Goal: Information Seeking & Learning: Stay updated

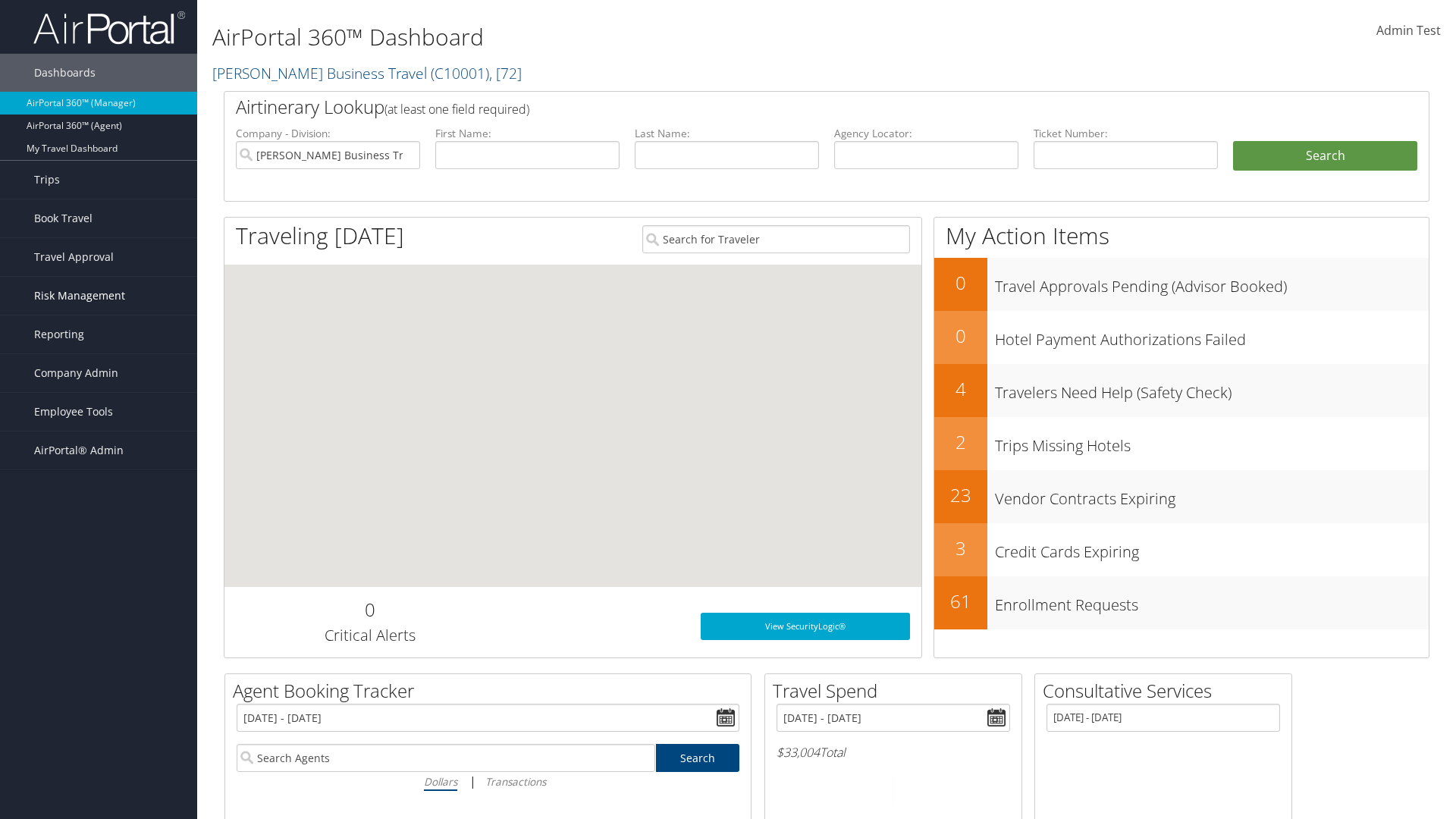
click at [99, 296] on span "Risk Management" at bounding box center [79, 296] width 91 height 38
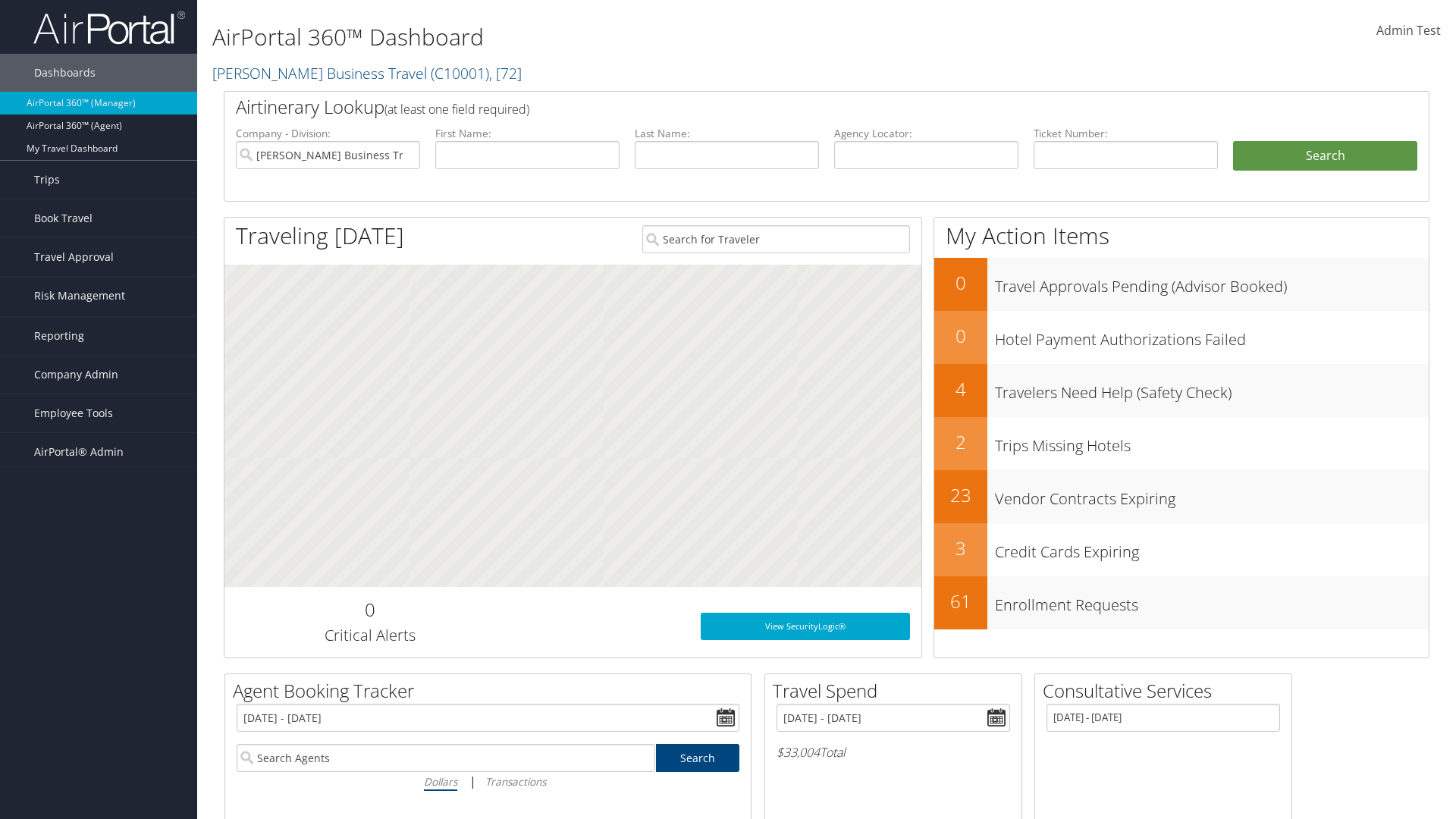
click at [99, 383] on link "Travel Alerts" at bounding box center [99, 394] width 197 height 23
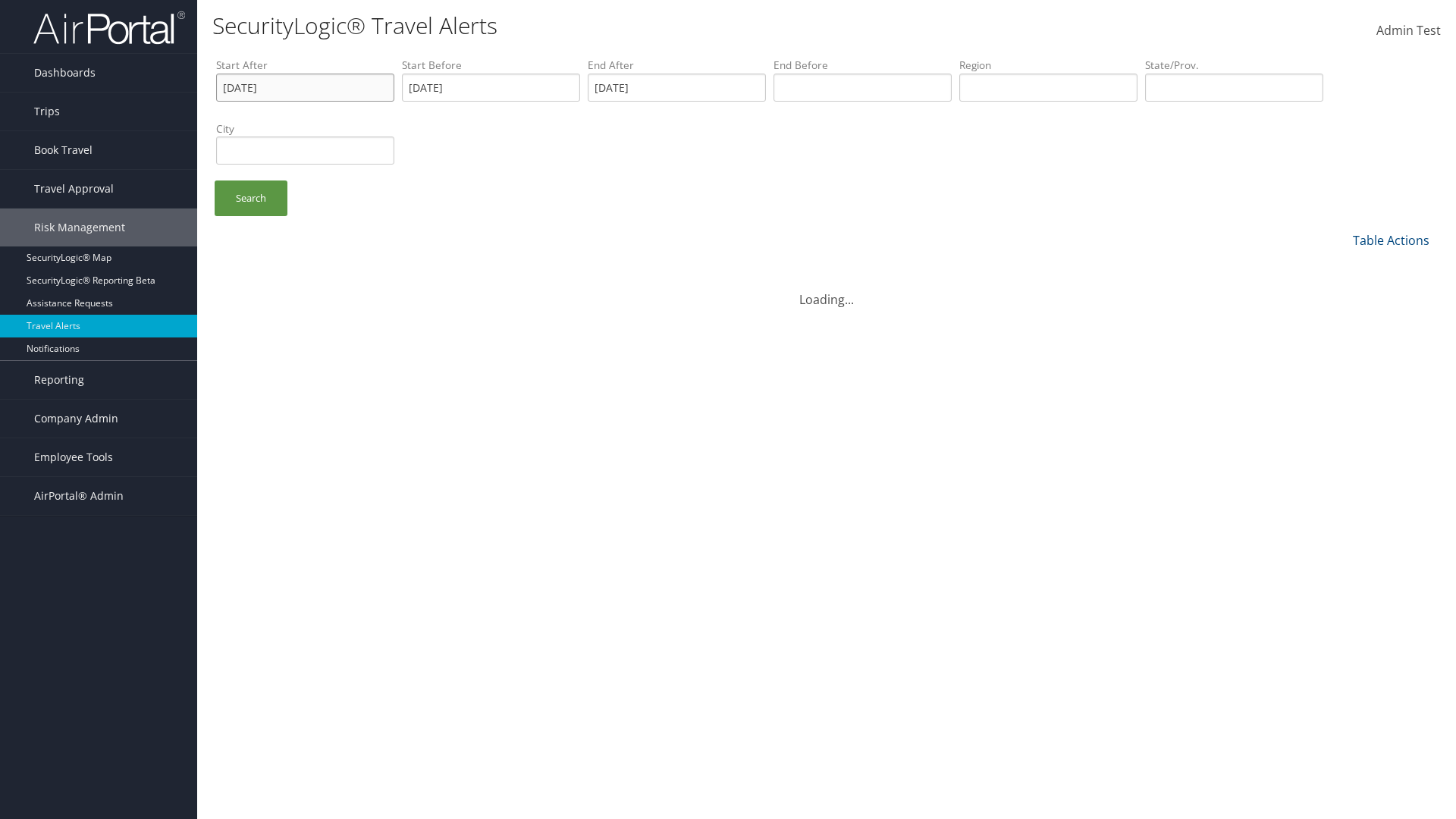
type input "01/01/2020"
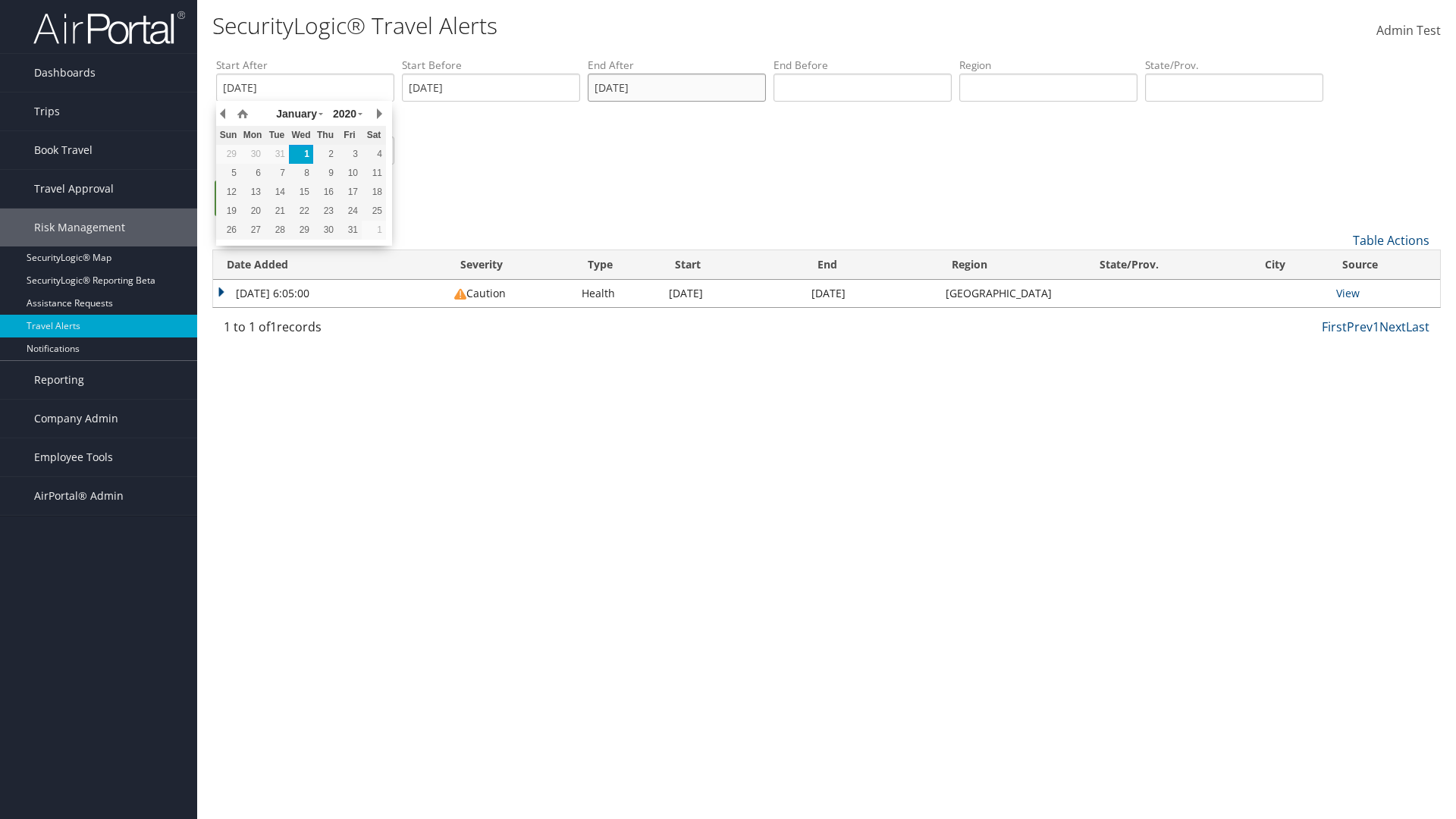
type input "01/01/2020"
type input "united states"
click at [834, 206] on ul "Search" at bounding box center [834, 206] width 1236 height 51
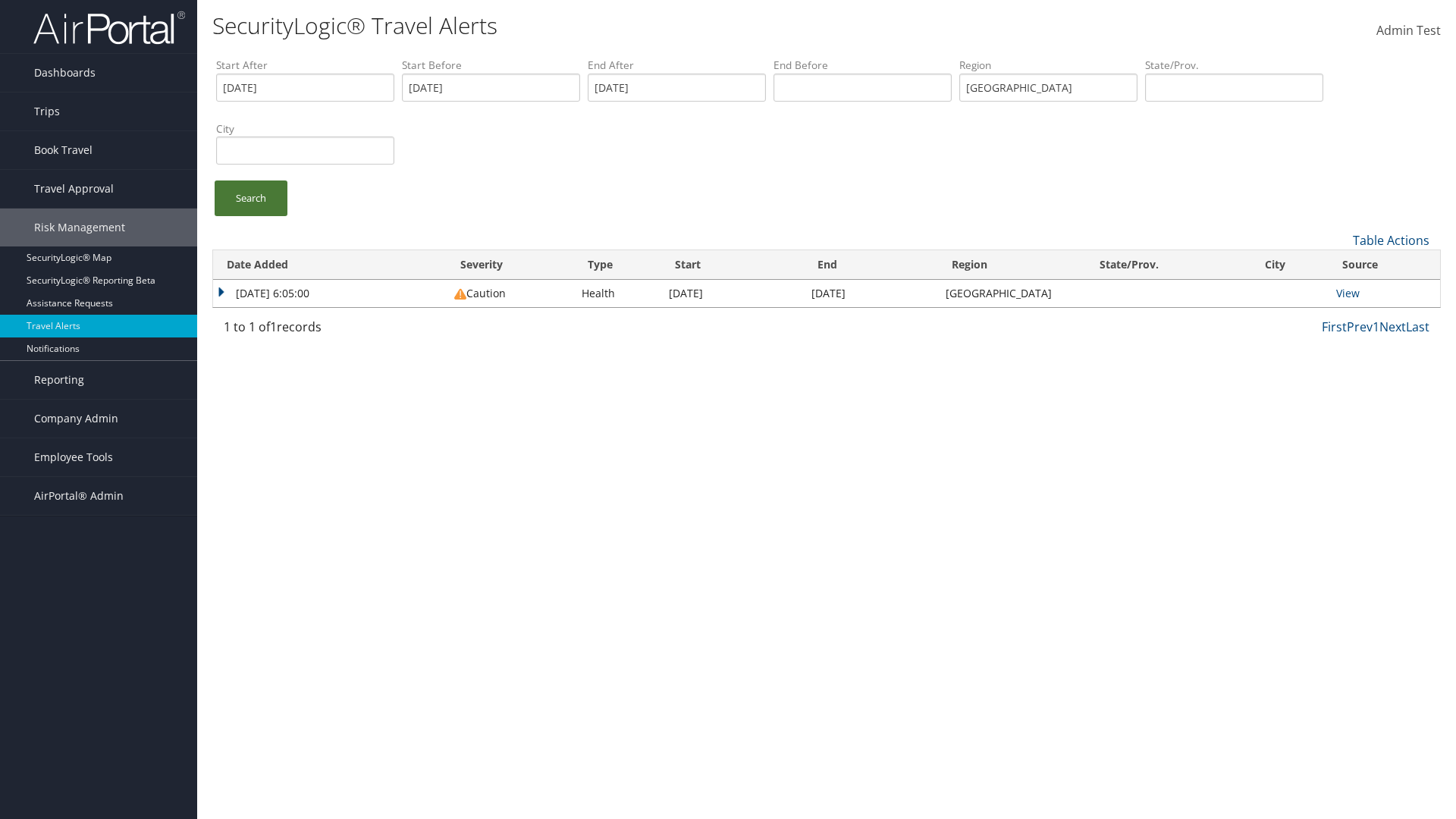
click at [251, 198] on link "Search" at bounding box center [251, 198] width 73 height 36
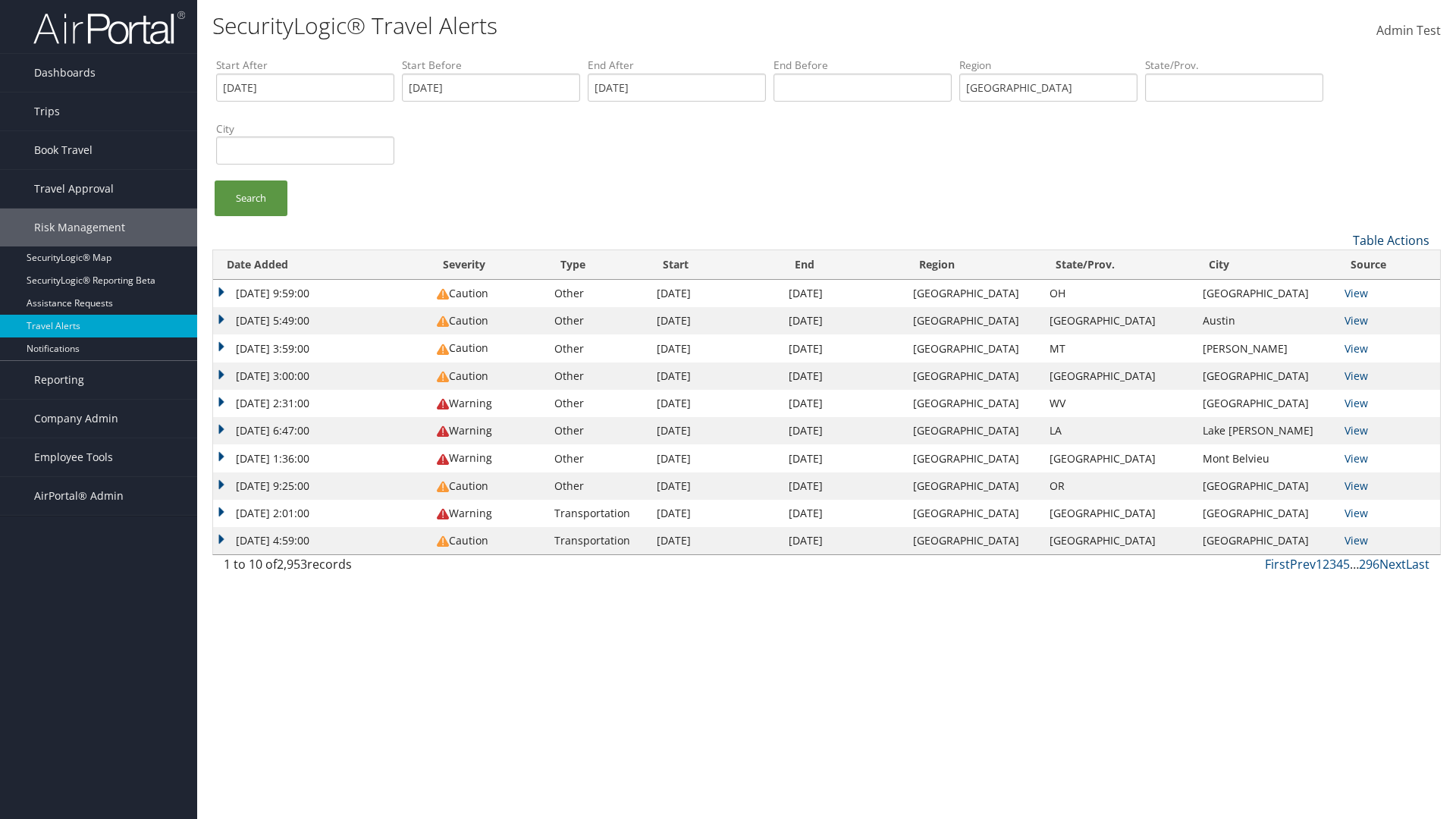
click at [1391, 239] on link "Table Actions" at bounding box center [1391, 240] width 77 height 17
click at [1340, 265] on link "Date Added" at bounding box center [1340, 265] width 200 height 26
click at [1340, 290] on link "Severity" at bounding box center [1340, 290] width 200 height 26
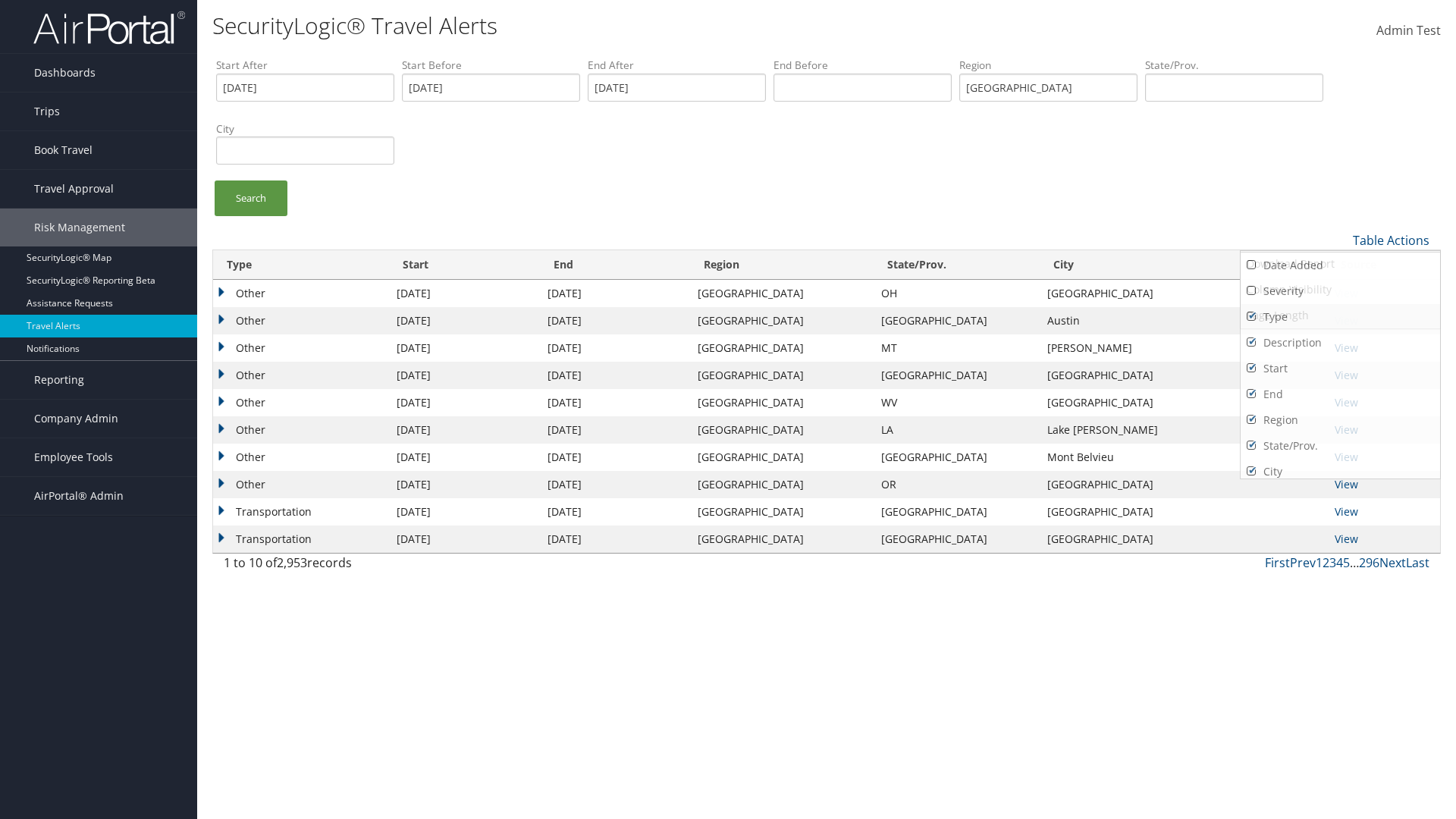
click at [1340, 316] on link "Type" at bounding box center [1340, 317] width 200 height 26
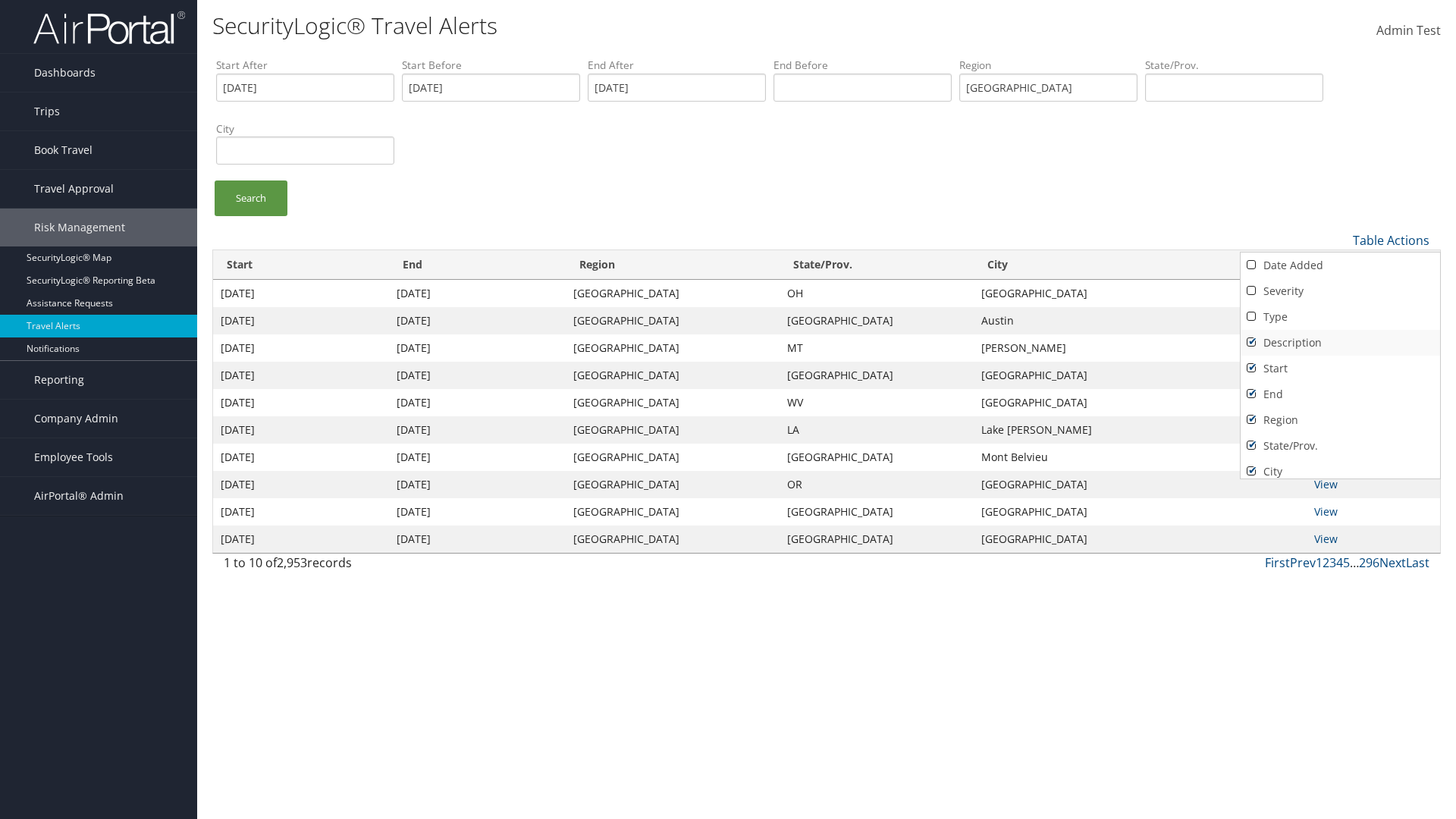
click at [1340, 342] on link "Description" at bounding box center [1340, 342] width 200 height 26
click at [1340, 368] on link "Start" at bounding box center [1340, 368] width 200 height 26
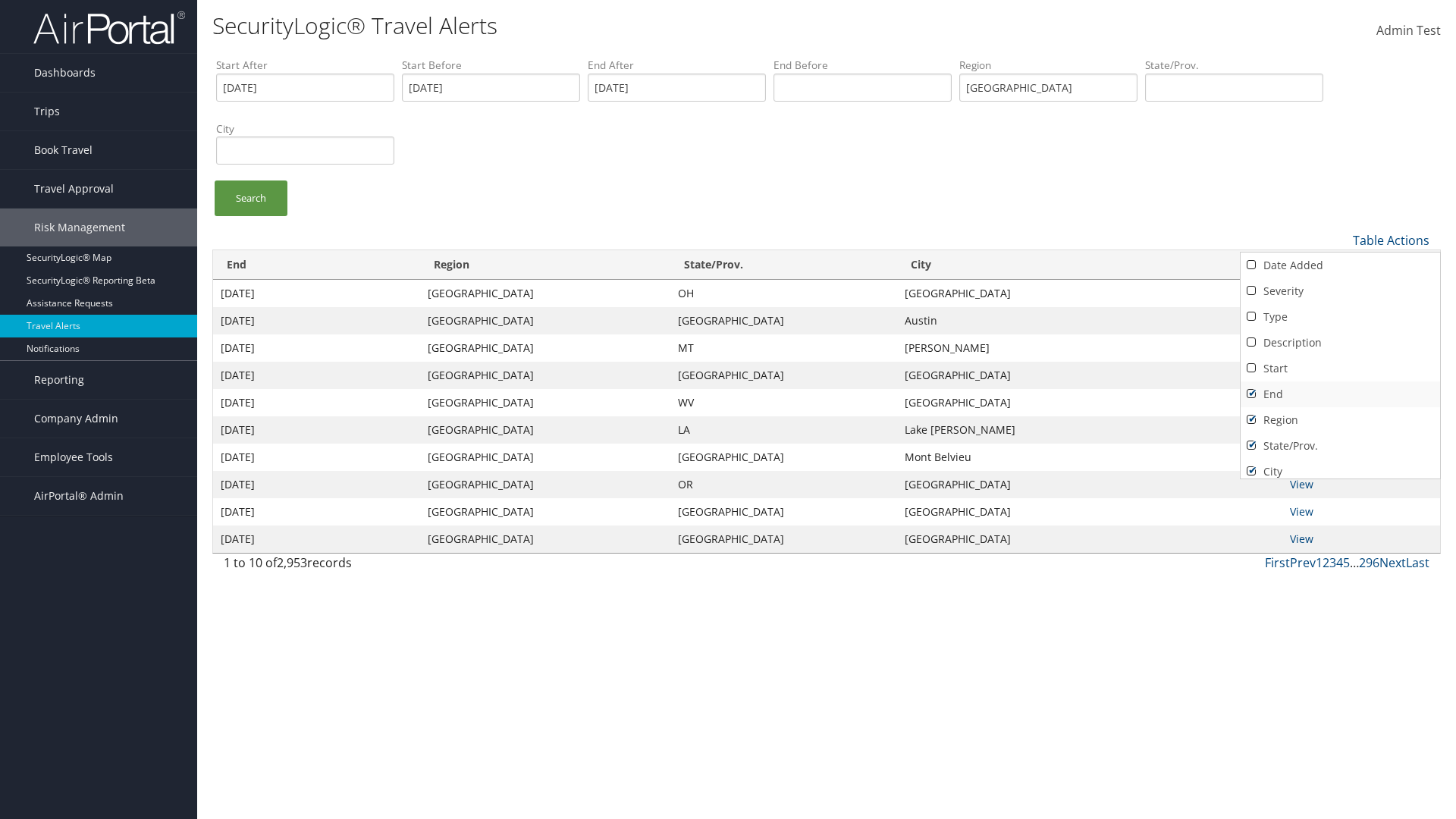
click at [1340, 393] on link "End" at bounding box center [1340, 394] width 200 height 26
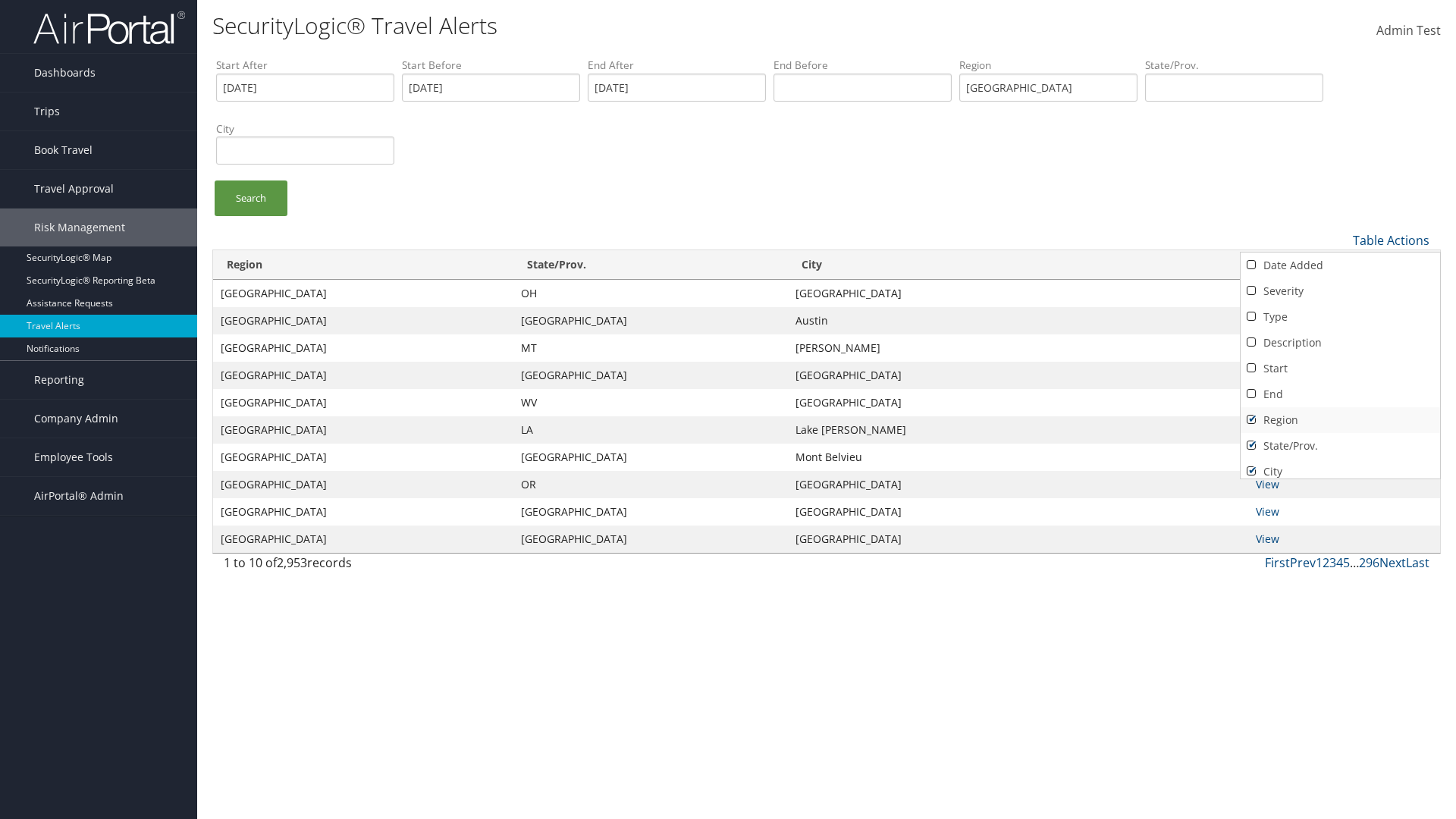
click at [1340, 420] on link "Region" at bounding box center [1340, 420] width 200 height 26
click at [1340, 445] on link "State/Prov." at bounding box center [1340, 445] width 200 height 26
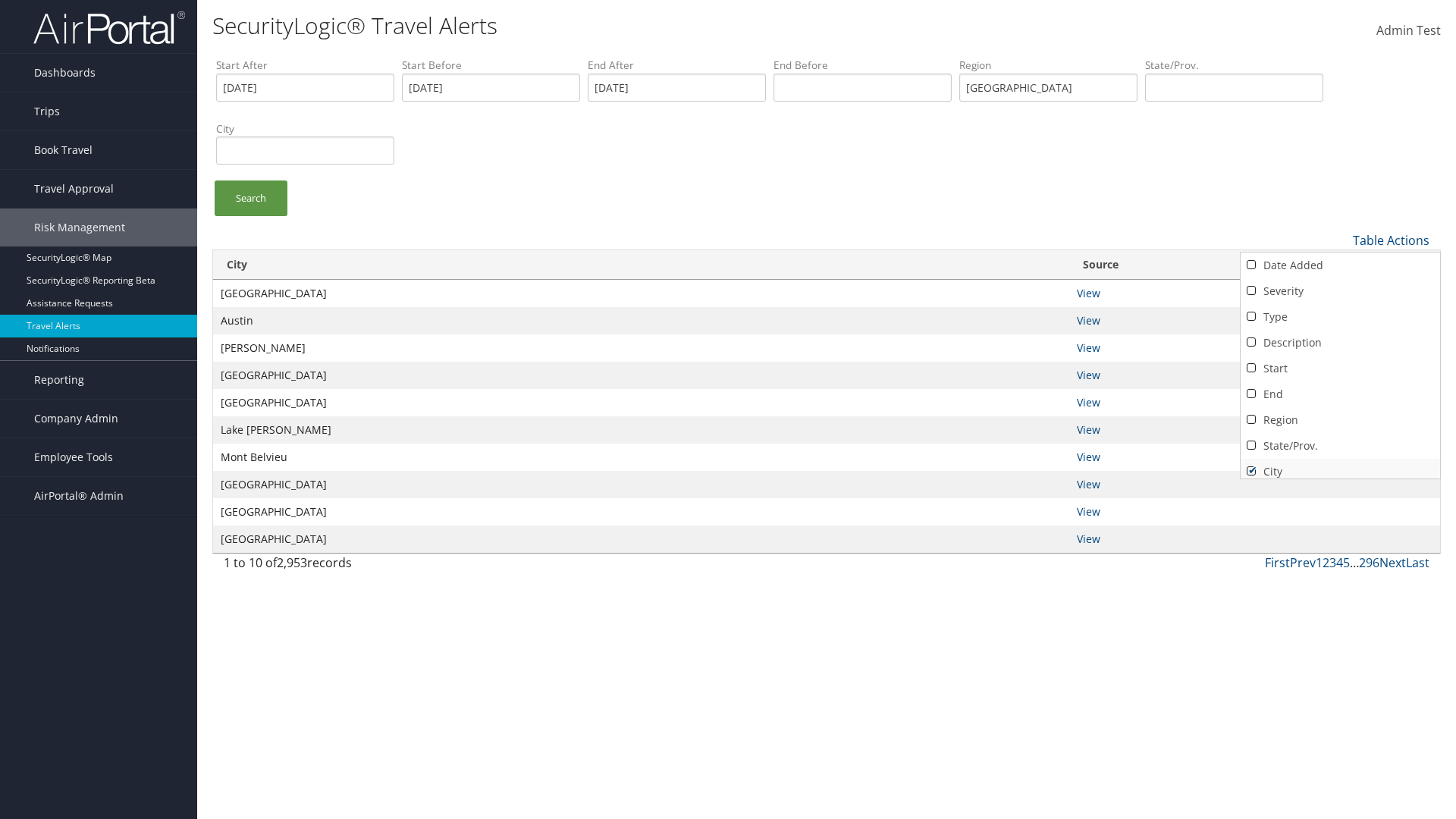
click at [1340, 464] on link "City" at bounding box center [1340, 471] width 200 height 26
click at [1340, 485] on link "Source" at bounding box center [1340, 497] width 200 height 26
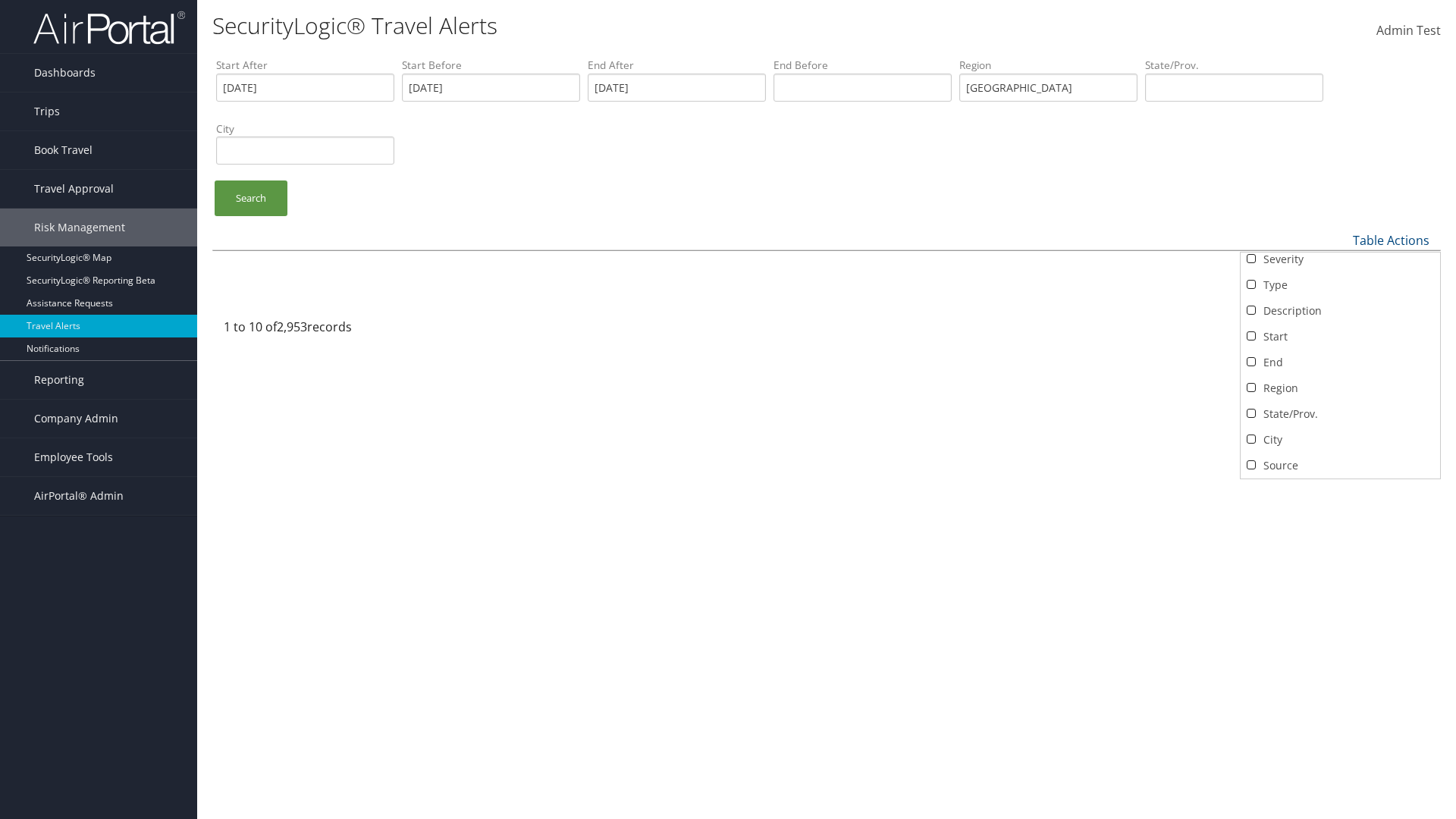
click at [728, 409] on div at bounding box center [728, 409] width 1456 height 819
click at [1391, 239] on link "Table Actions" at bounding box center [1391, 240] width 77 height 17
click at [1340, 289] on link "Column Visibility" at bounding box center [1340, 289] width 200 height 26
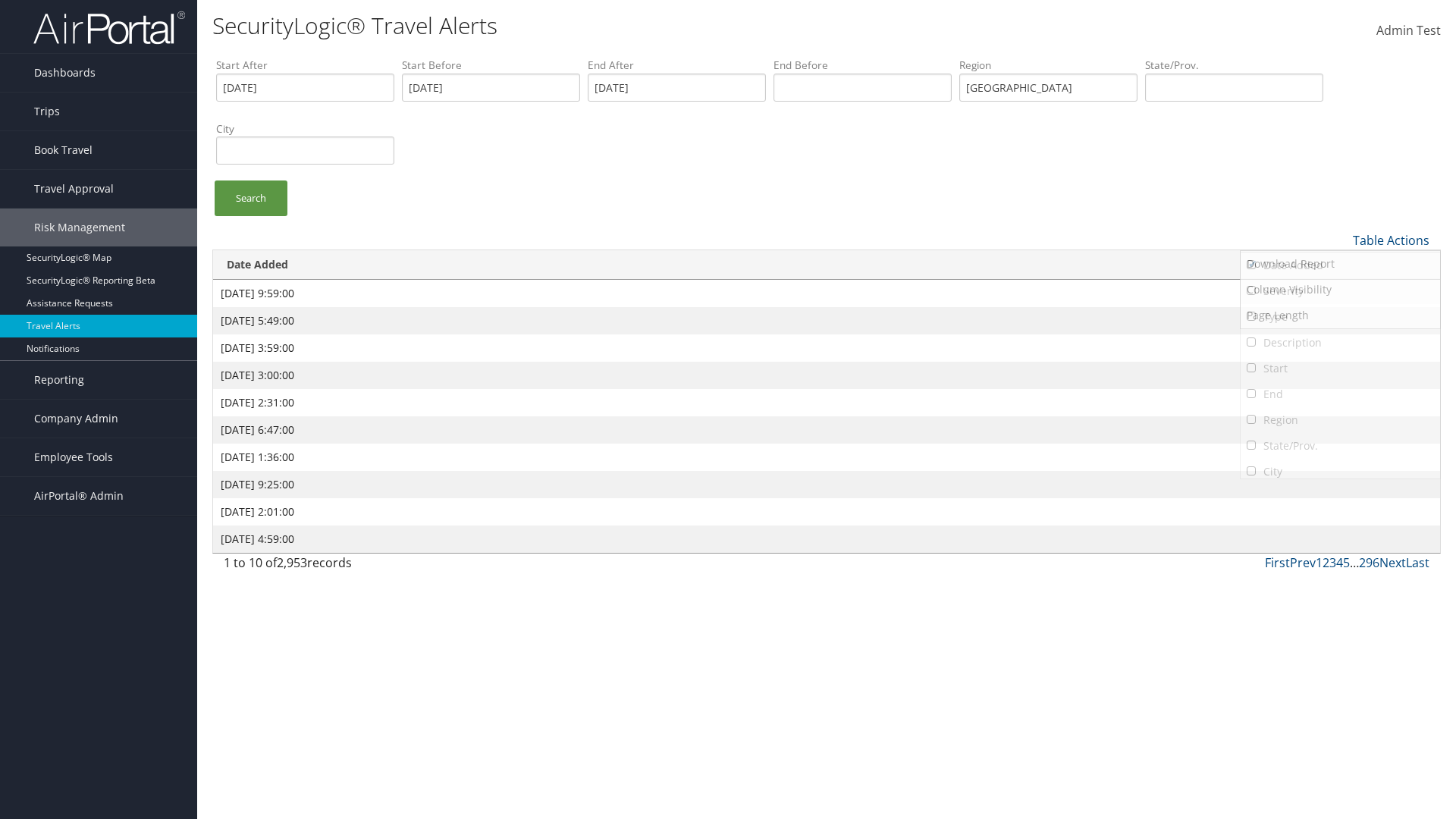
click at [1340, 290] on link "Severity" at bounding box center [1340, 290] width 200 height 26
click at [1340, 316] on link "Type" at bounding box center [1340, 317] width 200 height 26
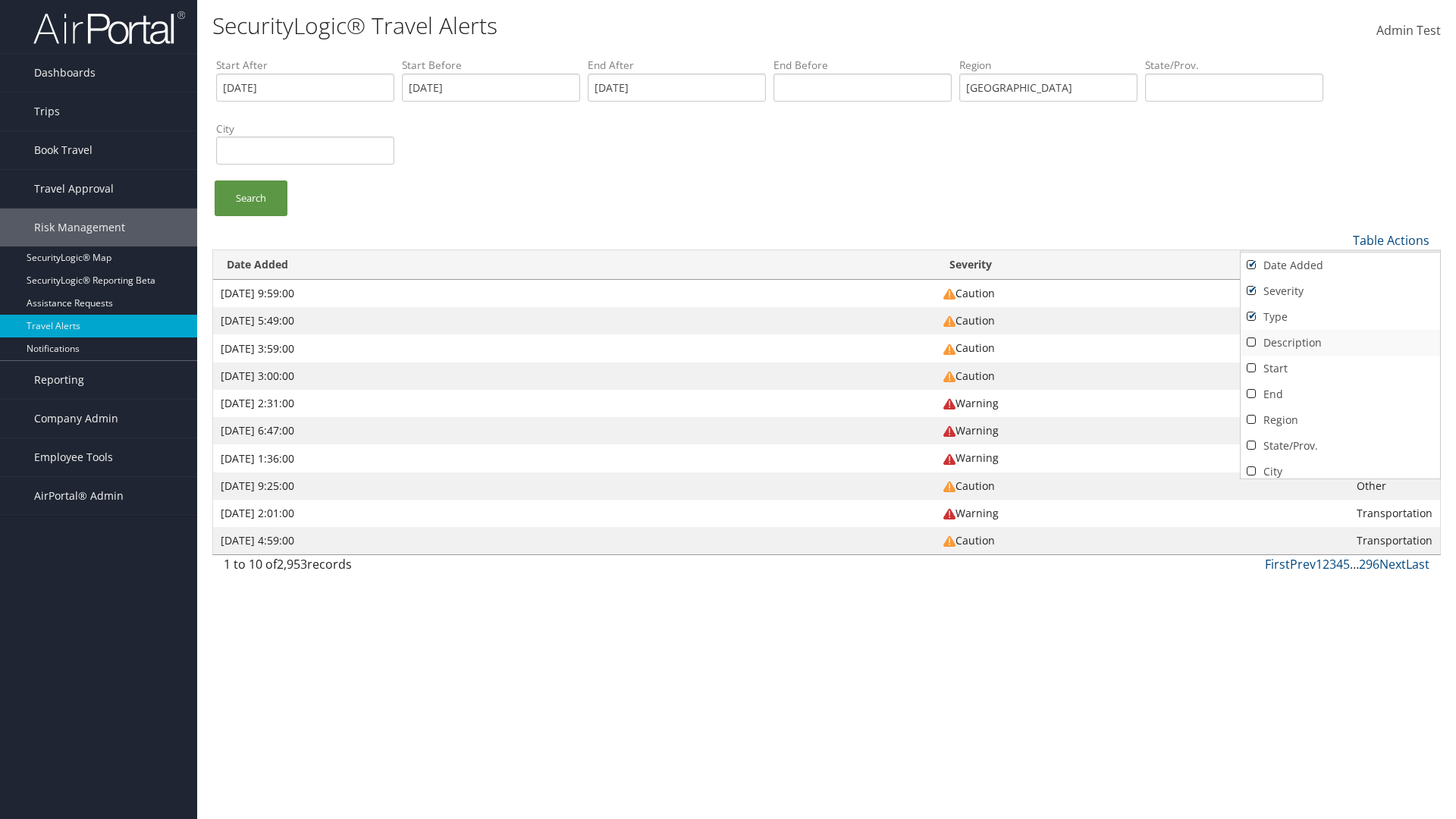
click at [1340, 342] on link "Description" at bounding box center [1340, 342] width 200 height 26
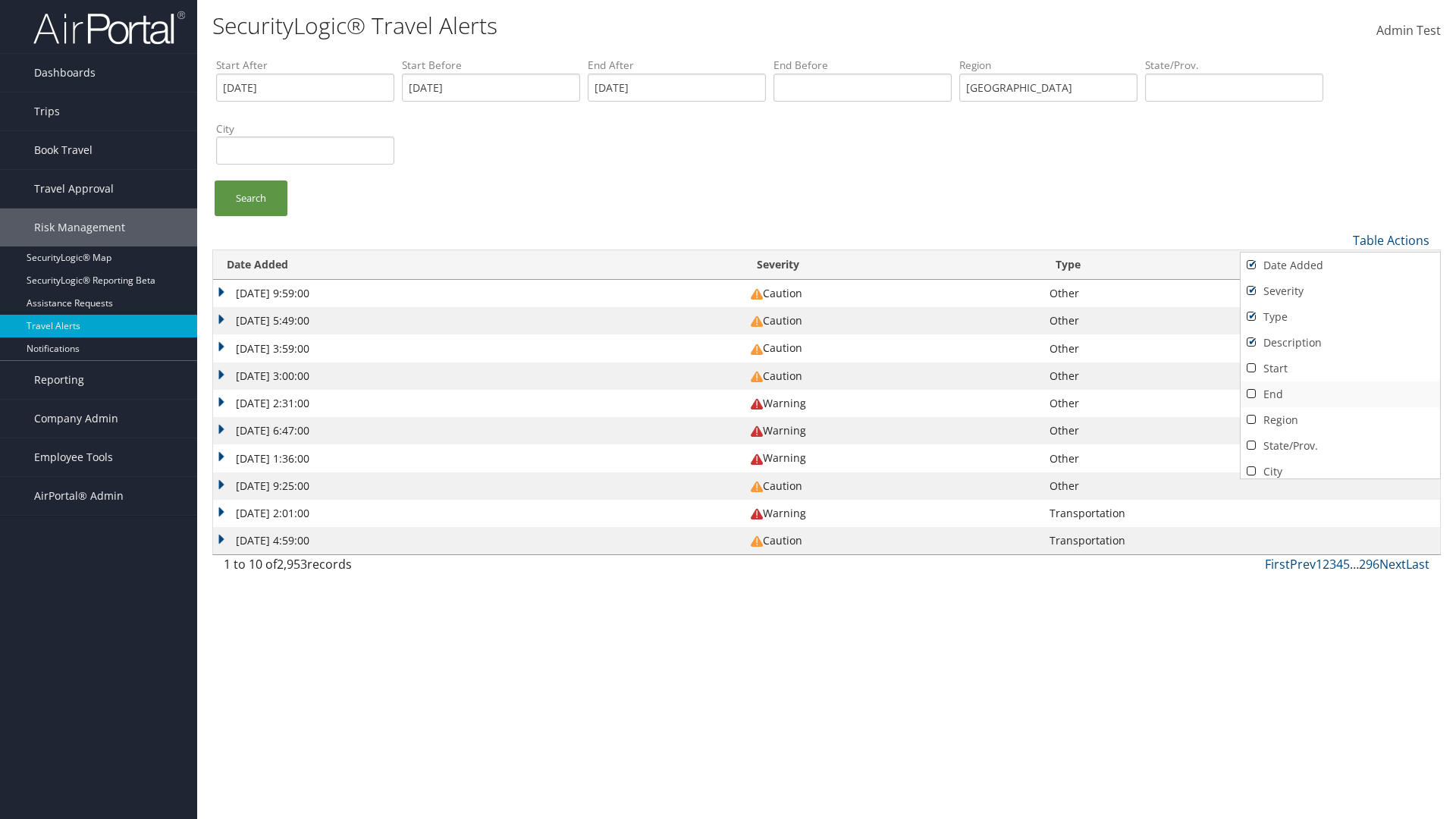
click at [1340, 368] on link "Start" at bounding box center [1340, 368] width 200 height 26
click at [1340, 393] on link "End" at bounding box center [1340, 394] width 200 height 26
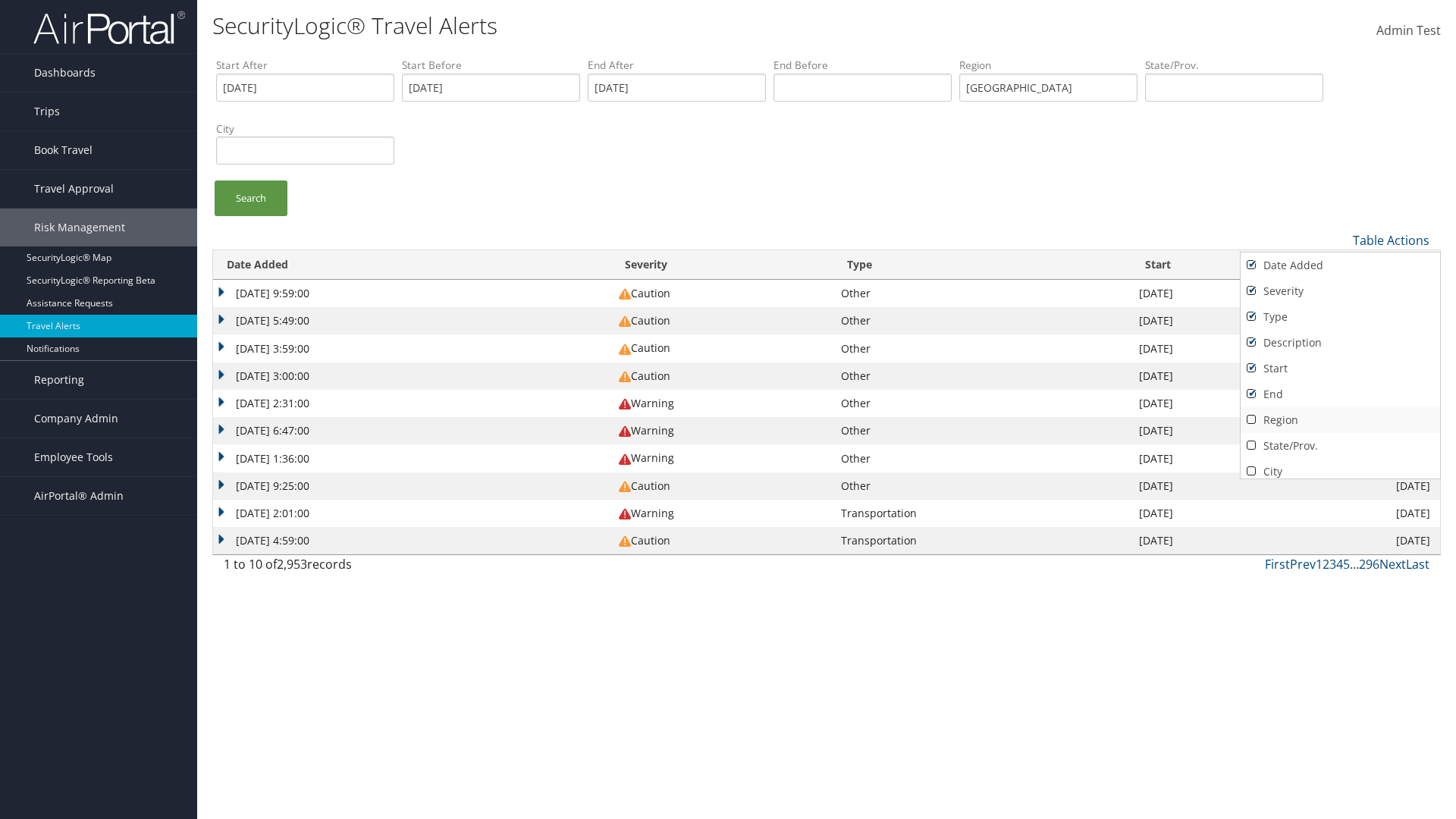
click at [1340, 420] on link "Region" at bounding box center [1340, 420] width 200 height 26
